Goal: Complete application form

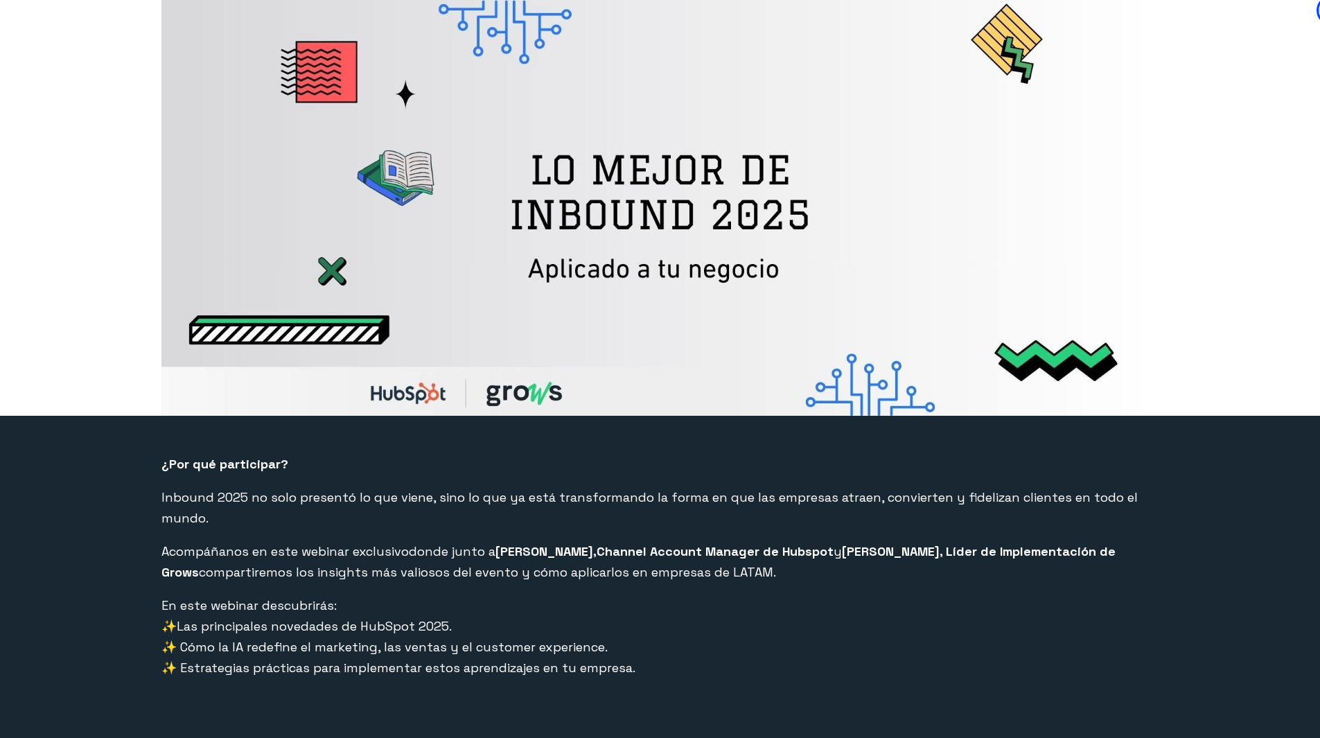
select select "PE"
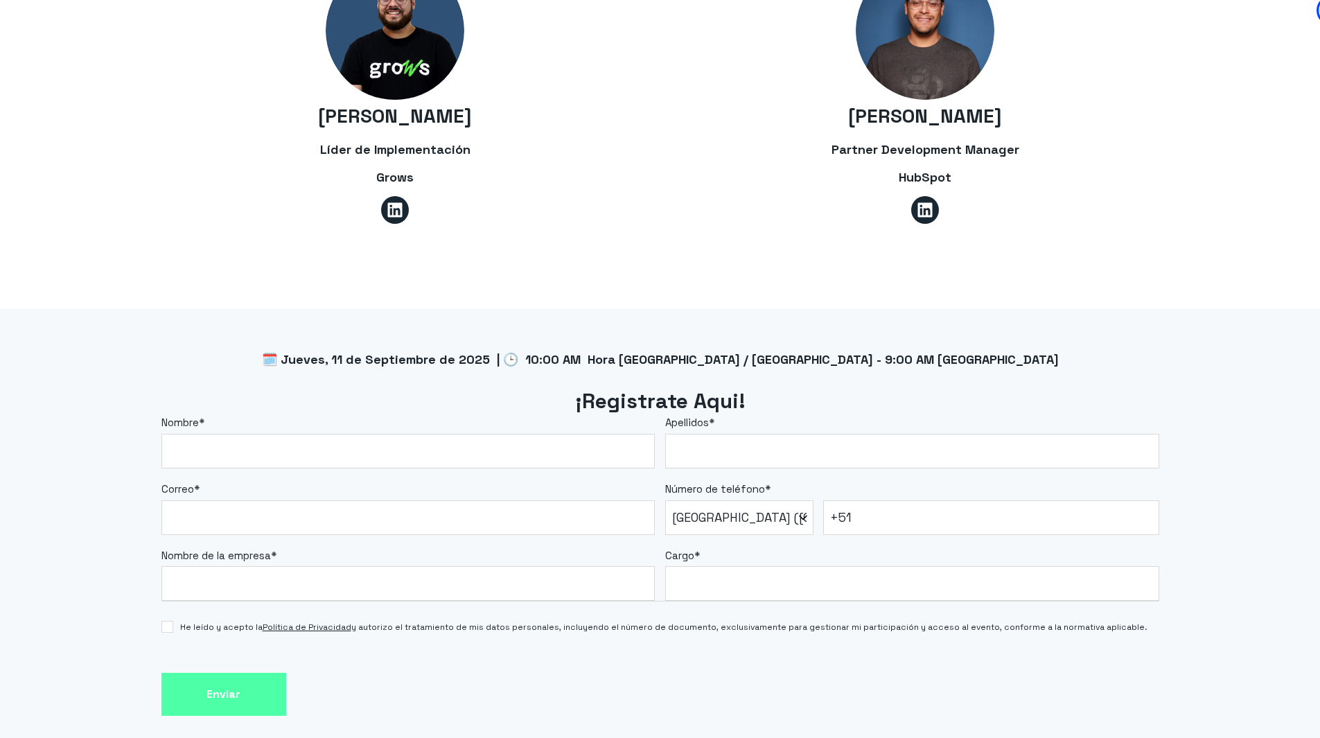
scroll to position [928, 0]
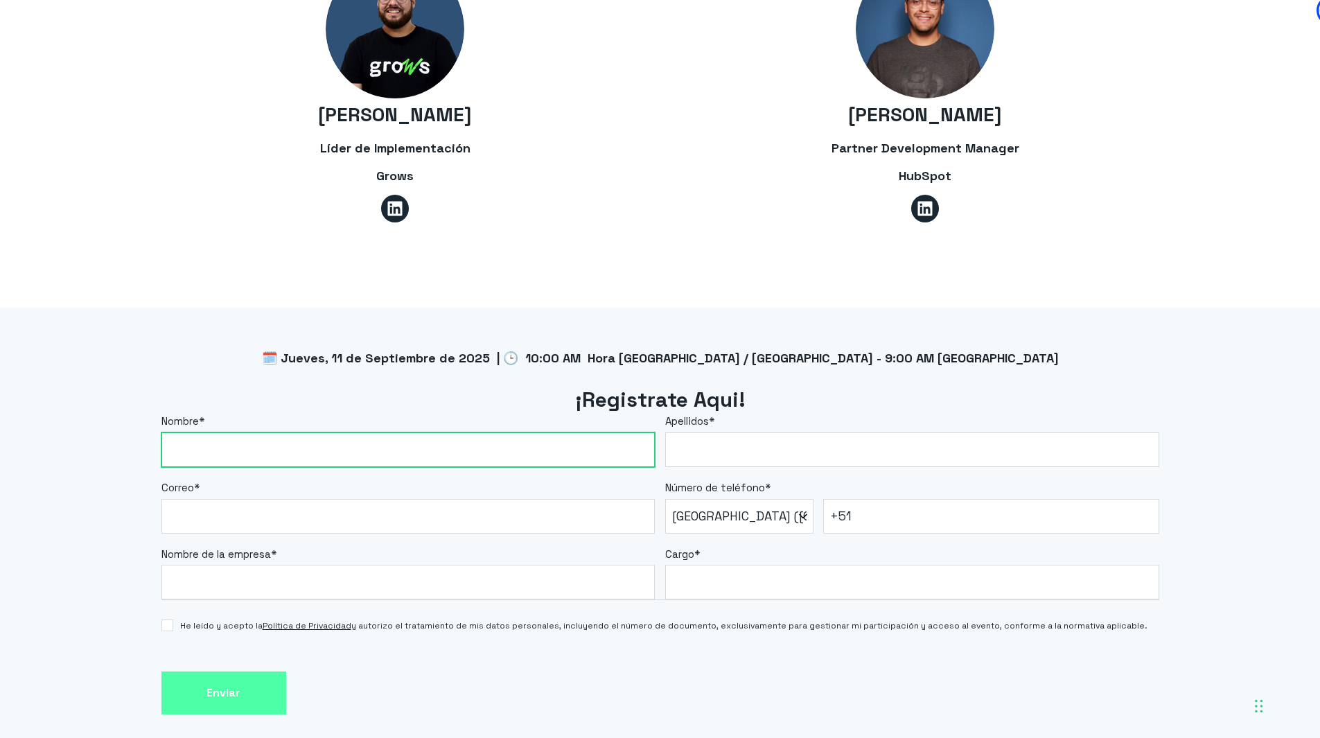
click at [543, 432] on input "Nombre *" at bounding box center [408, 449] width 494 height 35
type input "[PERSON_NAME]"
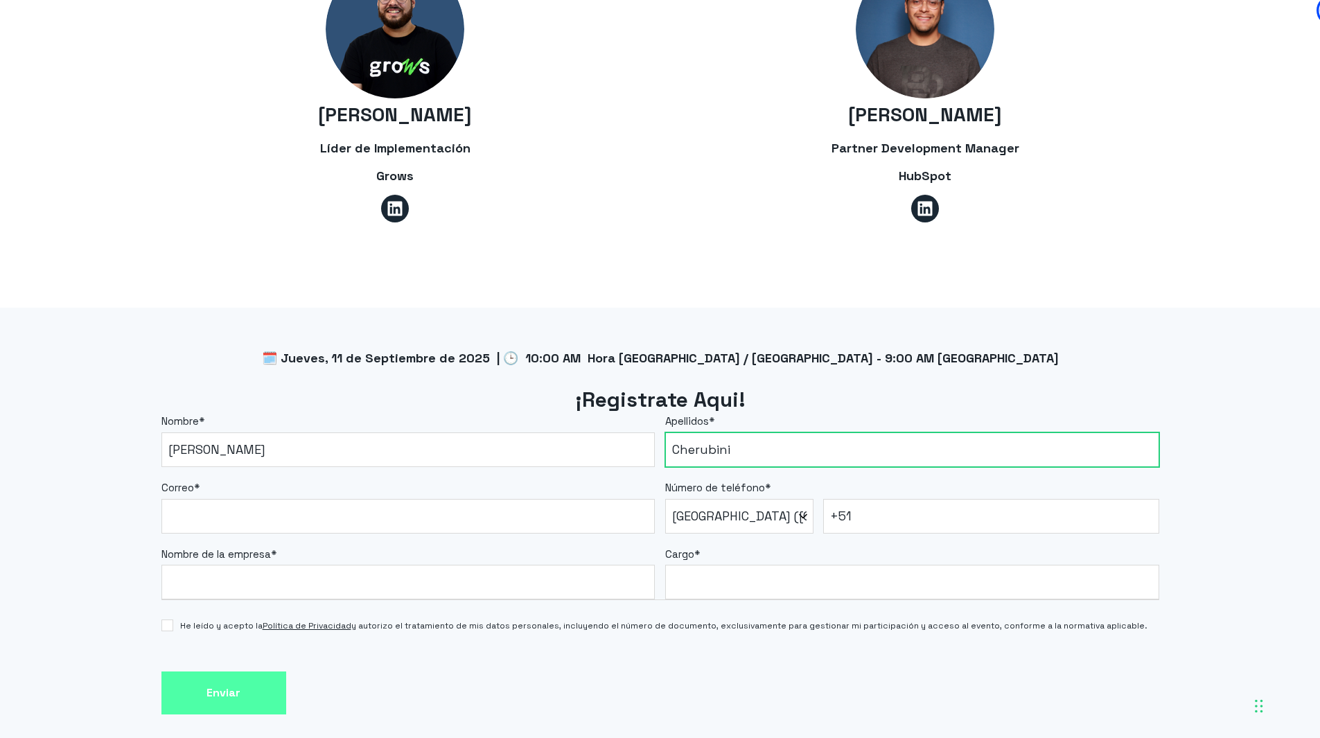
type input "Cherubini"
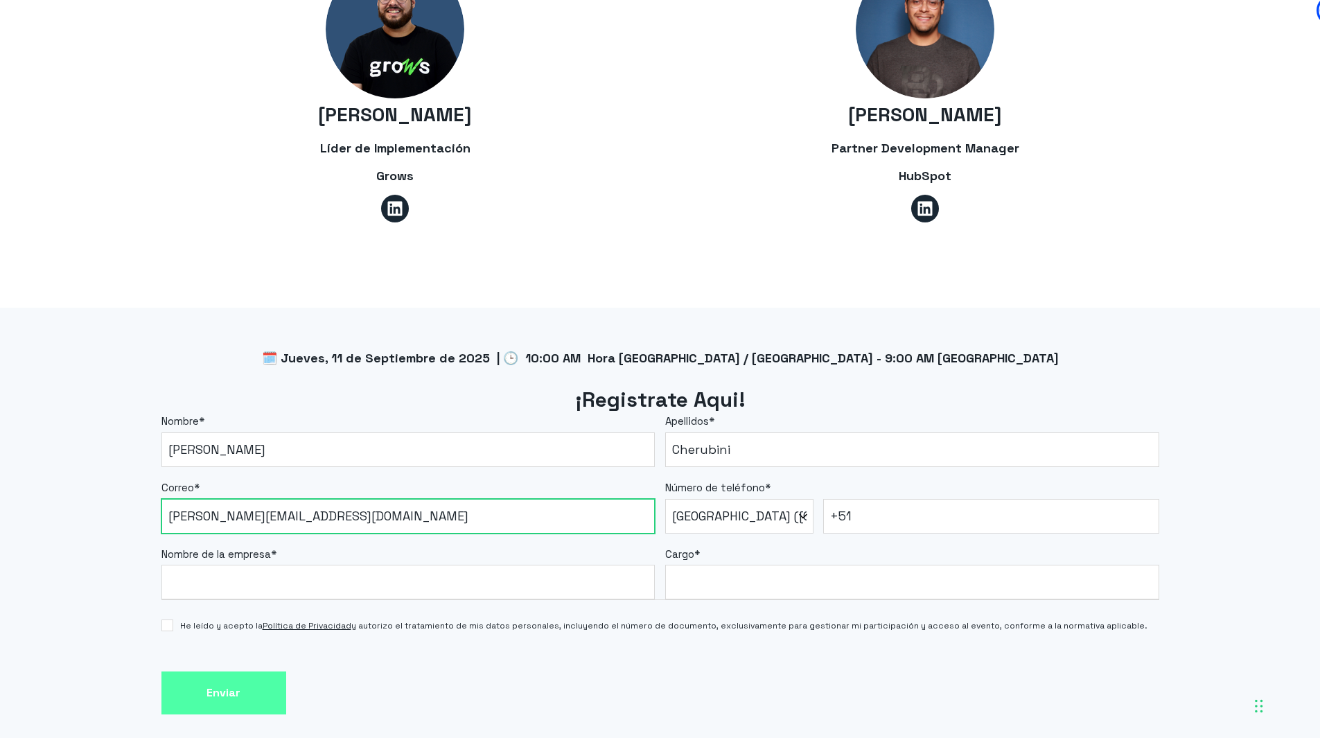
type input "[PERSON_NAME][EMAIL_ADDRESS][DOMAIN_NAME]"
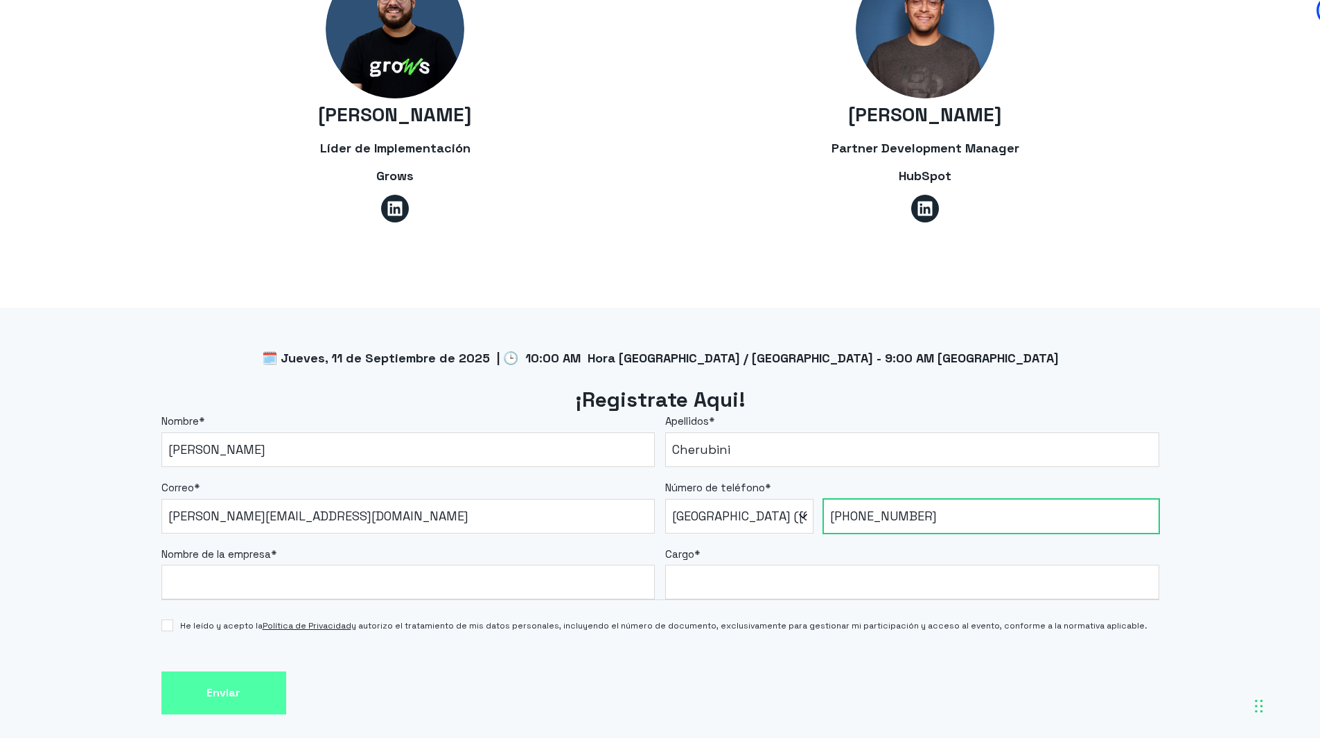
type input "[PHONE_NUMBER]"
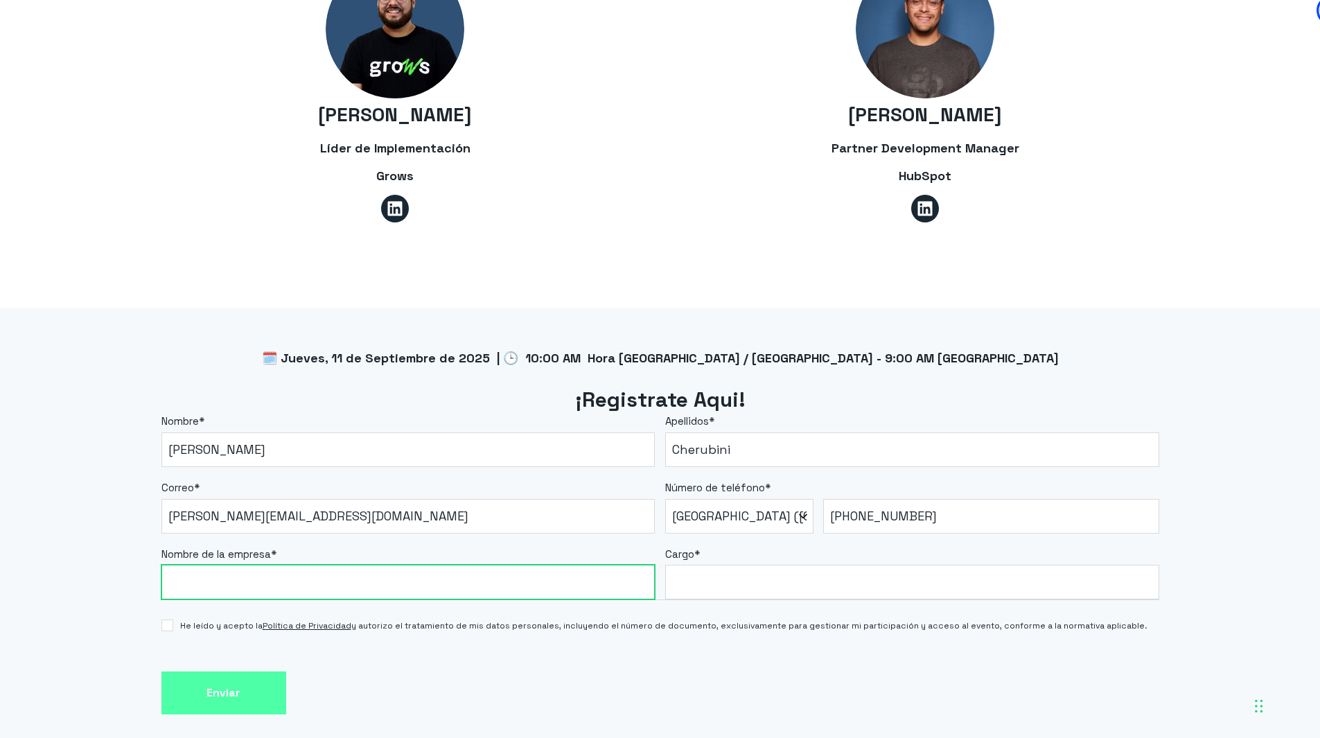
click at [405, 570] on input "Nombre de la empresa *" at bounding box center [408, 582] width 494 height 35
type input "[PERSON_NAME]"
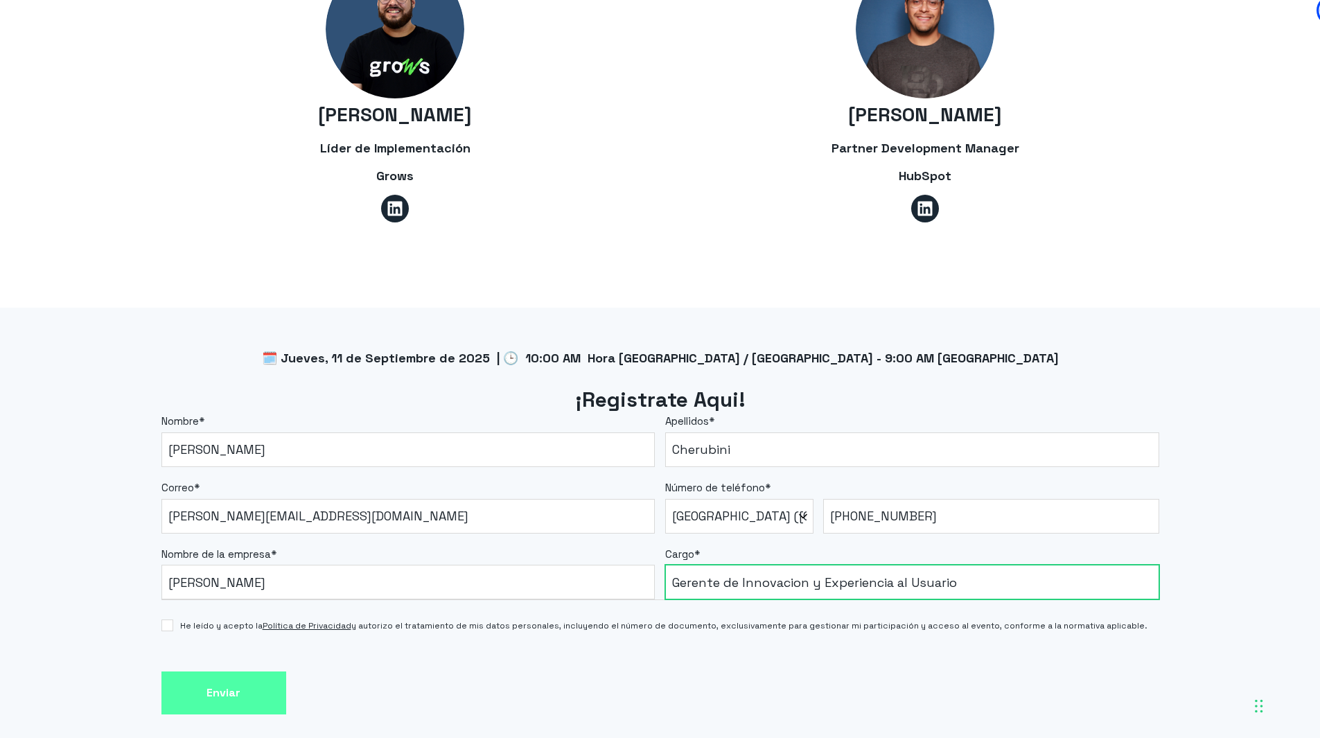
type input "Gerente de Innovacion y Experiencia al Usuario"
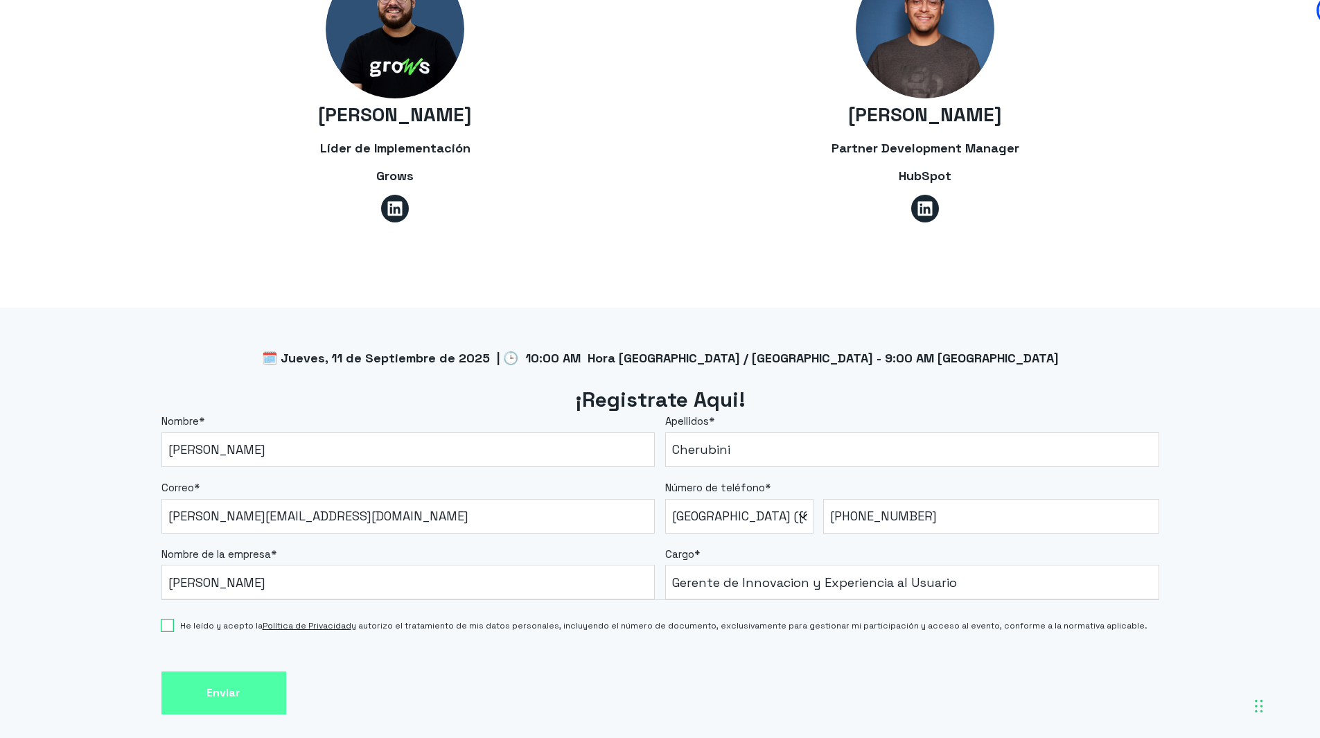
click at [172, 619] on input "He leído y acepto la Política de Privacidad y autorizo el tratamiento de mis da…" at bounding box center [167, 625] width 12 height 12
checkbox input "true"
click at [212, 671] on input "Enviar" at bounding box center [223, 693] width 125 height 44
